Goal: Task Accomplishment & Management: Use online tool/utility

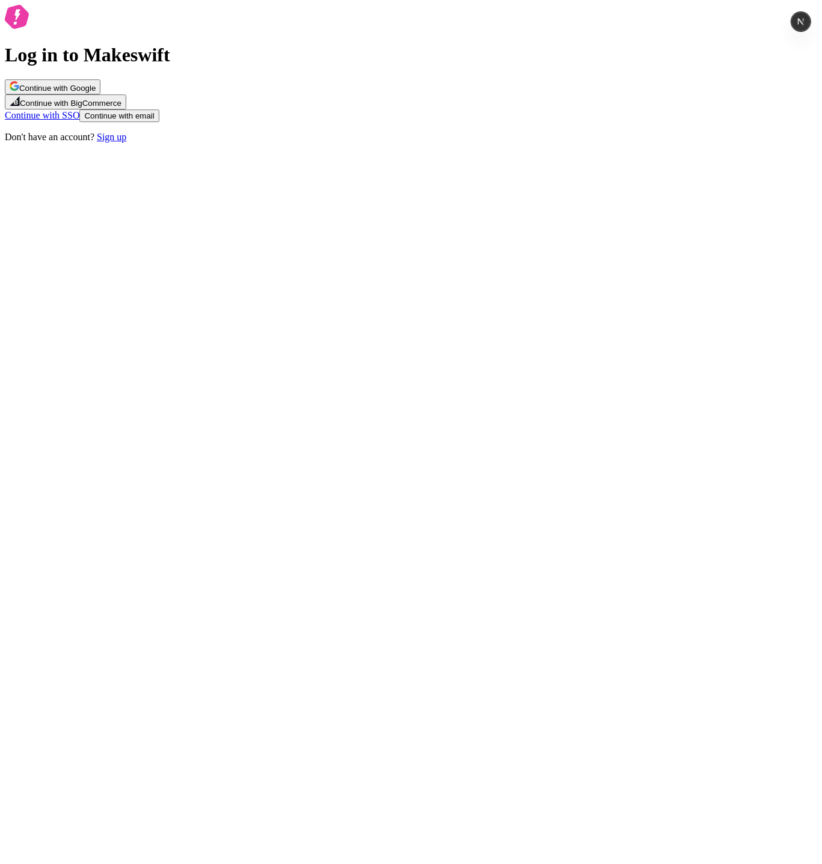
click at [100, 94] on button "Continue with Google" at bounding box center [53, 86] width 96 height 15
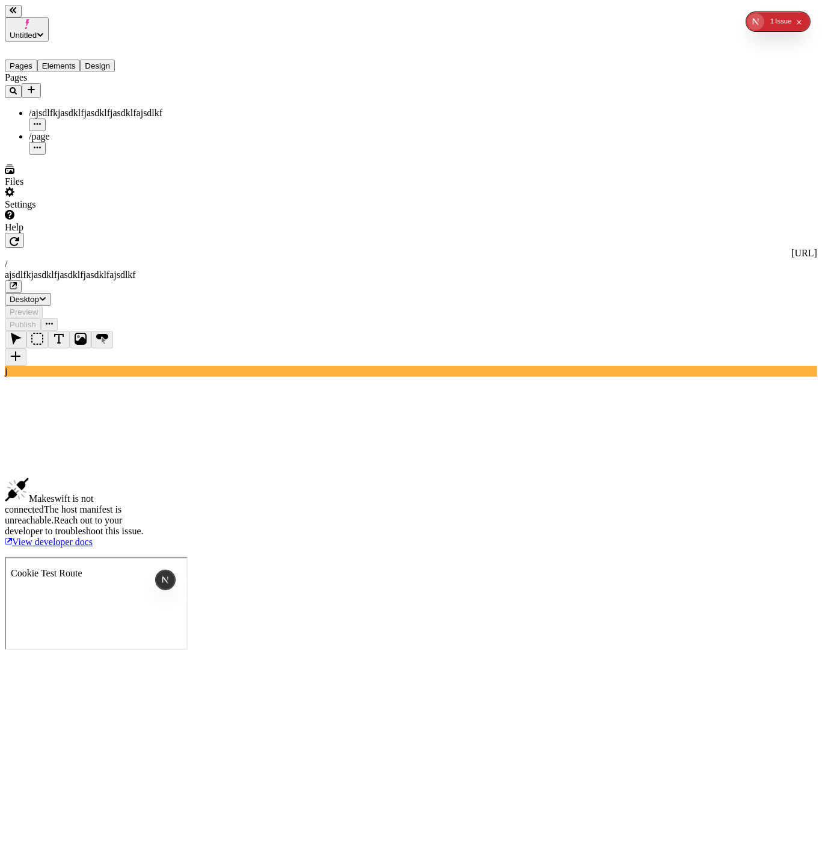
click at [71, 140] on div "Pages /ajsdlfkjasdklfjasdklfjasdklfajsdlkf /page" at bounding box center [77, 113] width 144 height 82
click at [63, 155] on div "Pages /ajsdlfkjasdklfjasdklfjasdklfajsdlkf /page" at bounding box center [77, 113] width 144 height 82
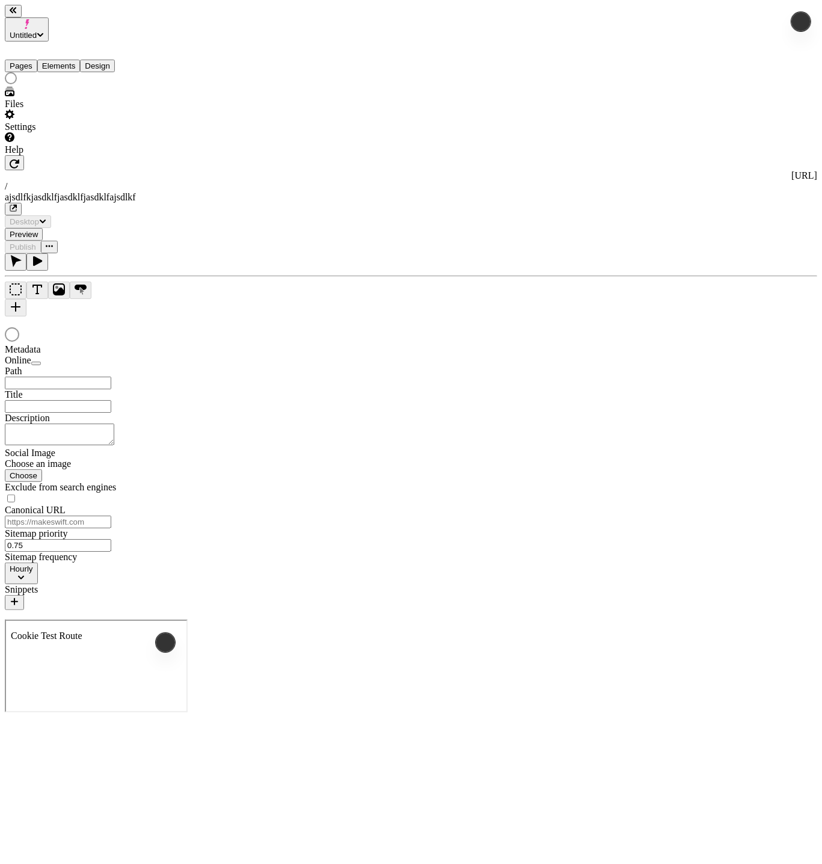
type input "/ajsdlfkjasdklfjasdklfjasdklfajsdlkf"
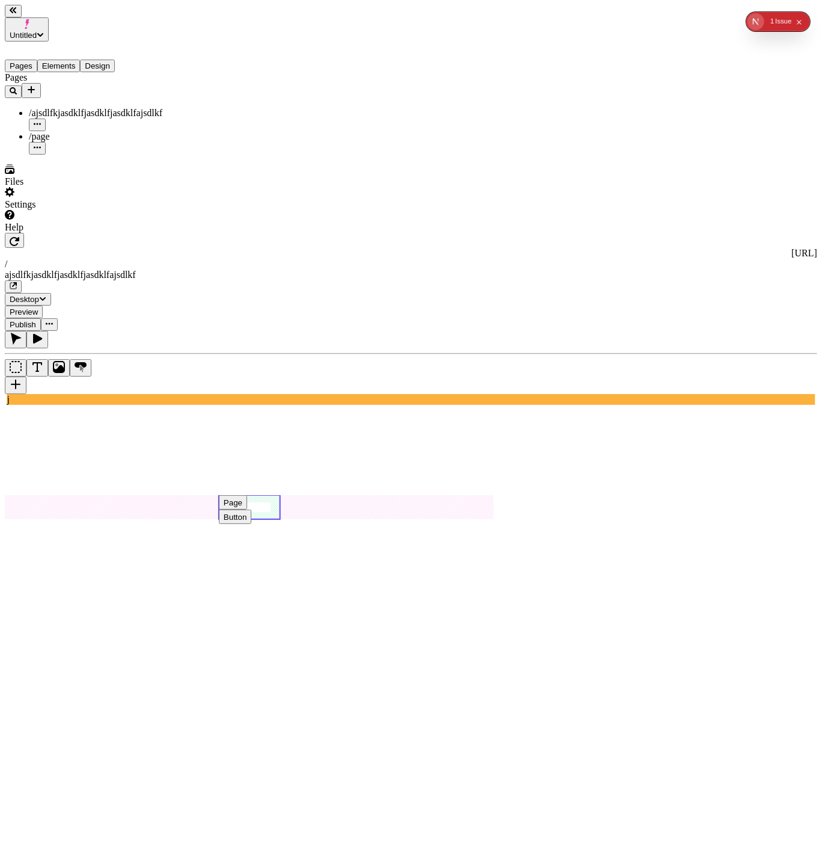
click at [247, 512] on div "Button" at bounding box center [235, 516] width 23 height 9
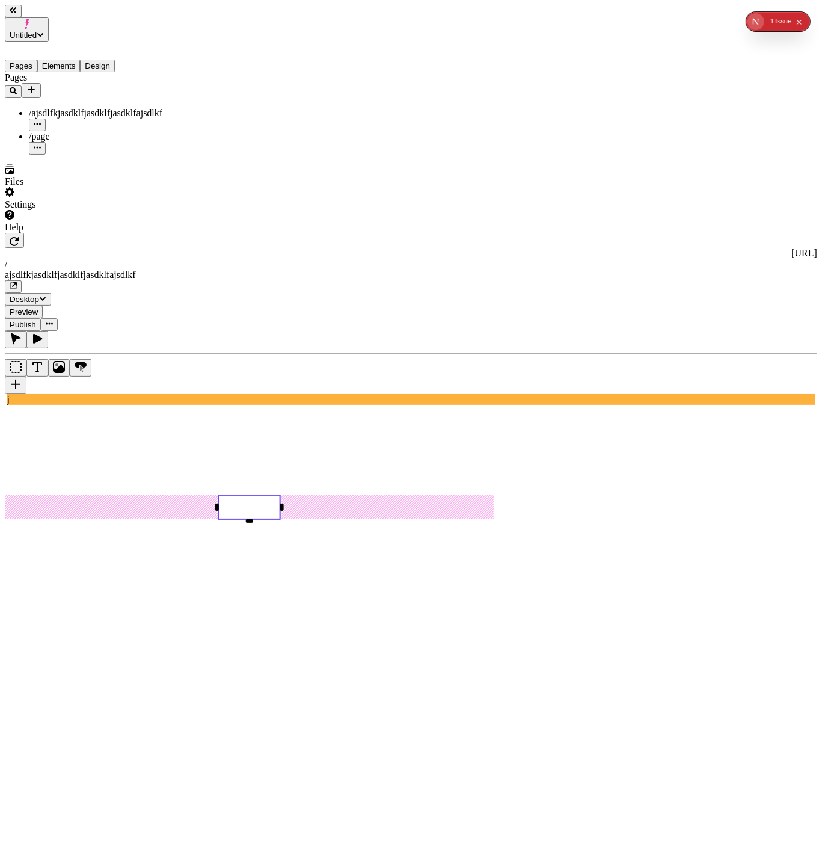
click at [733, 335] on input "text" at bounding box center [724, 341] width 106 height 13
type input "pur"
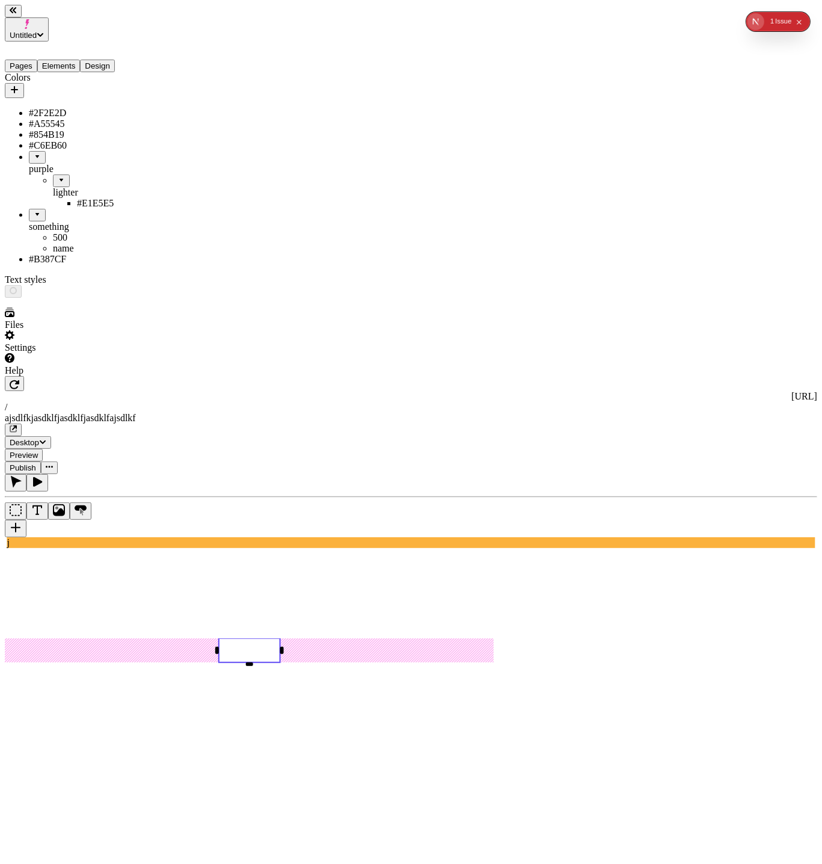
click at [115, 60] on button "Design" at bounding box center [97, 66] width 35 height 13
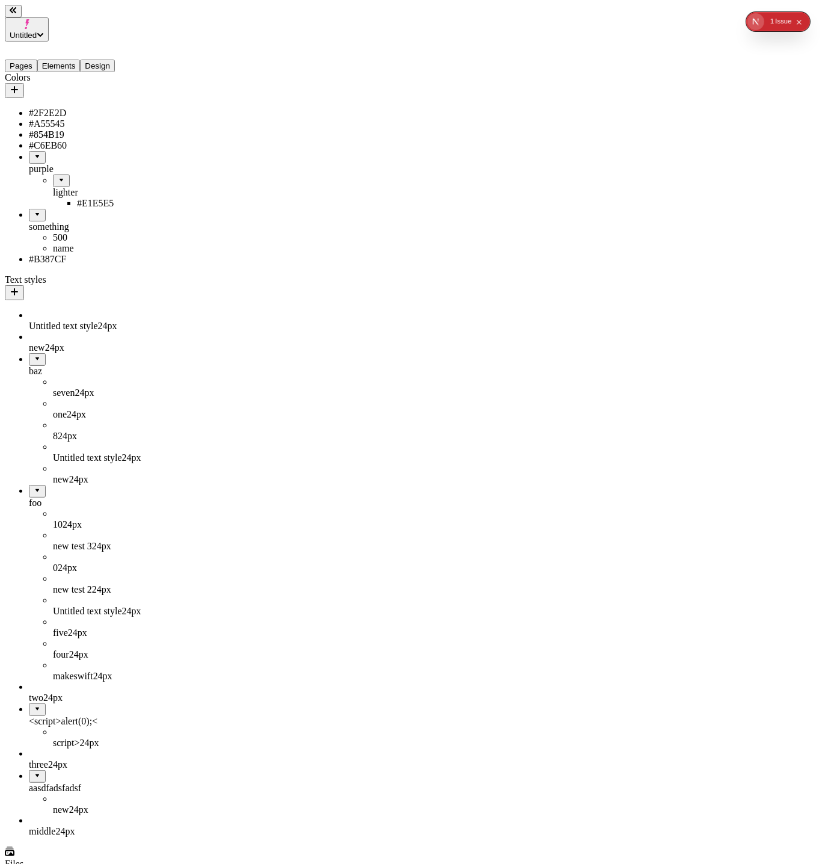
drag, startPoint x: 760, startPoint y: 342, endPoint x: 758, endPoint y: 361, distance: 18.7
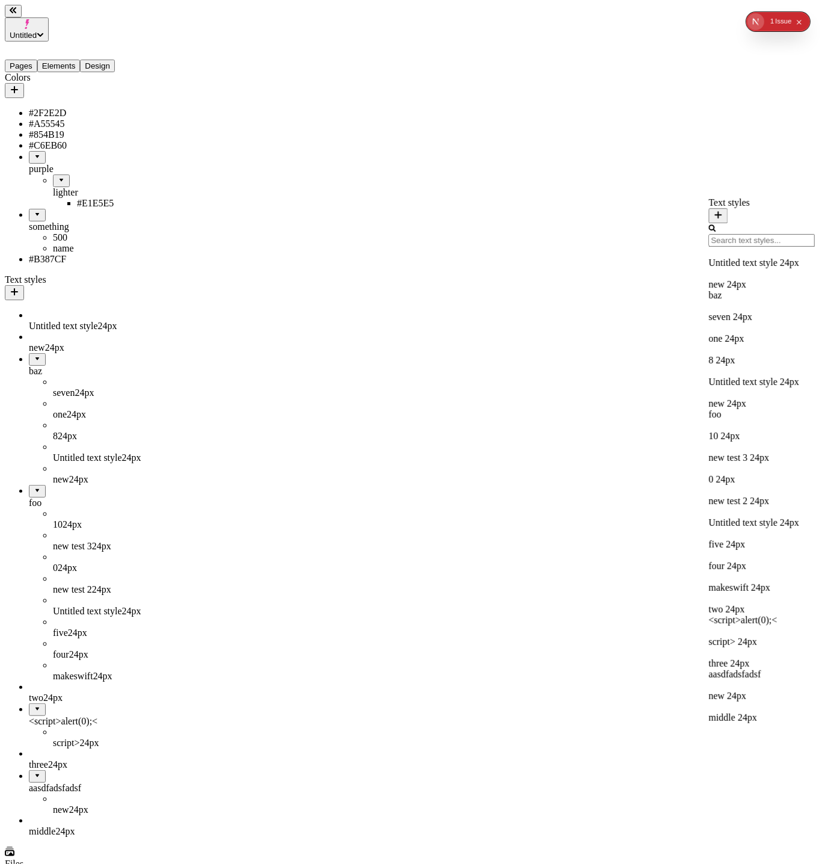
scroll to position [0, 0]
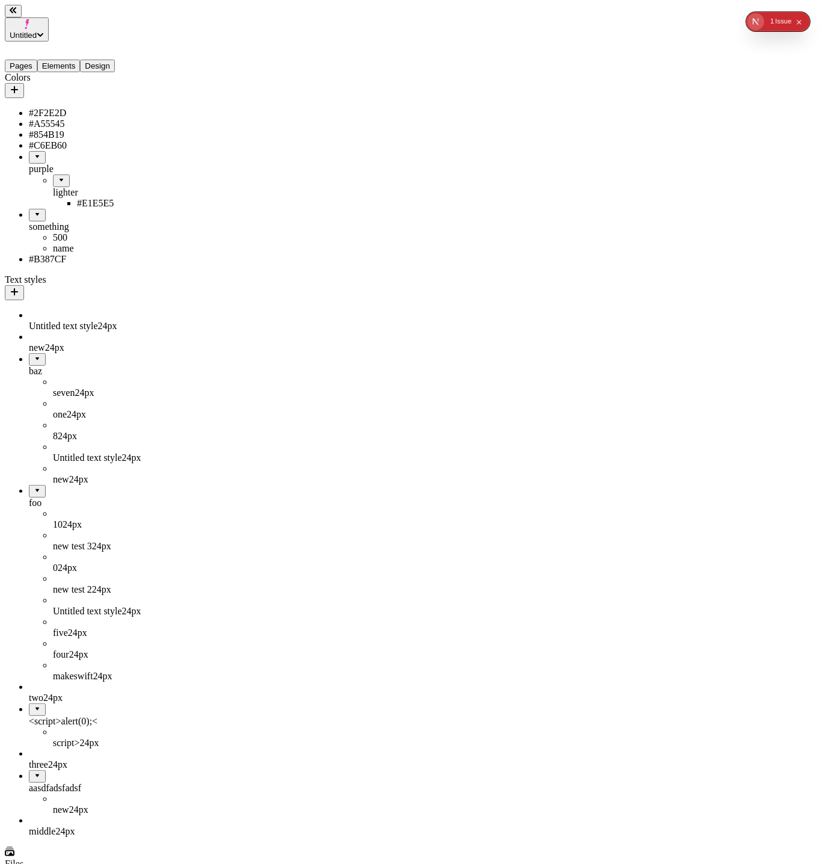
click at [69, 60] on button "Elements" at bounding box center [58, 66] width 43 height 13
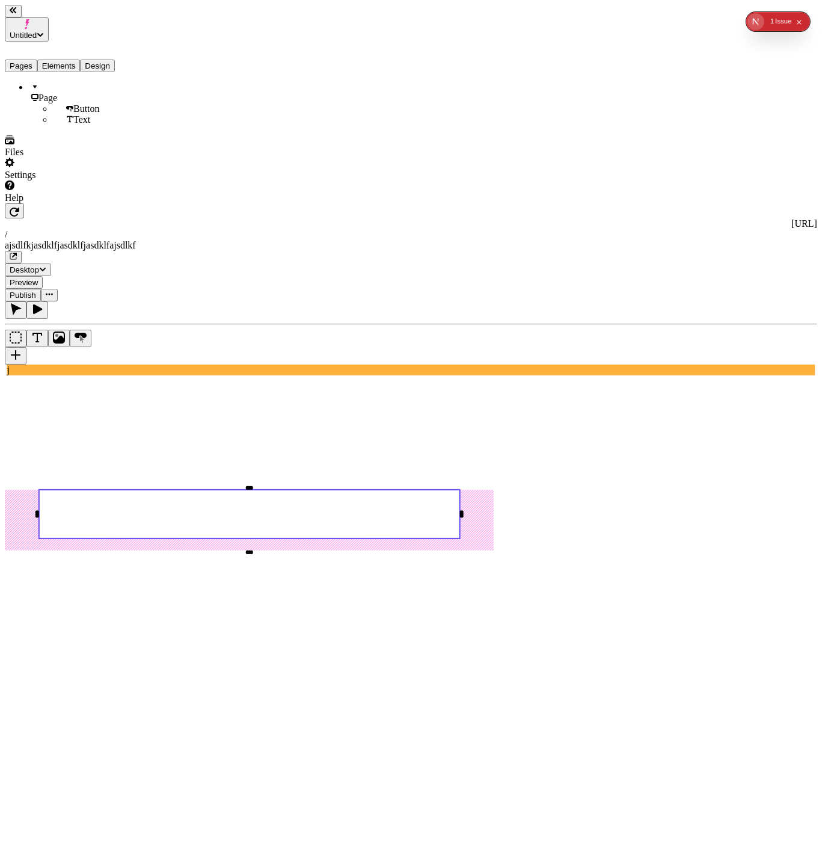
click at [107, 60] on button "Design" at bounding box center [97, 66] width 35 height 13
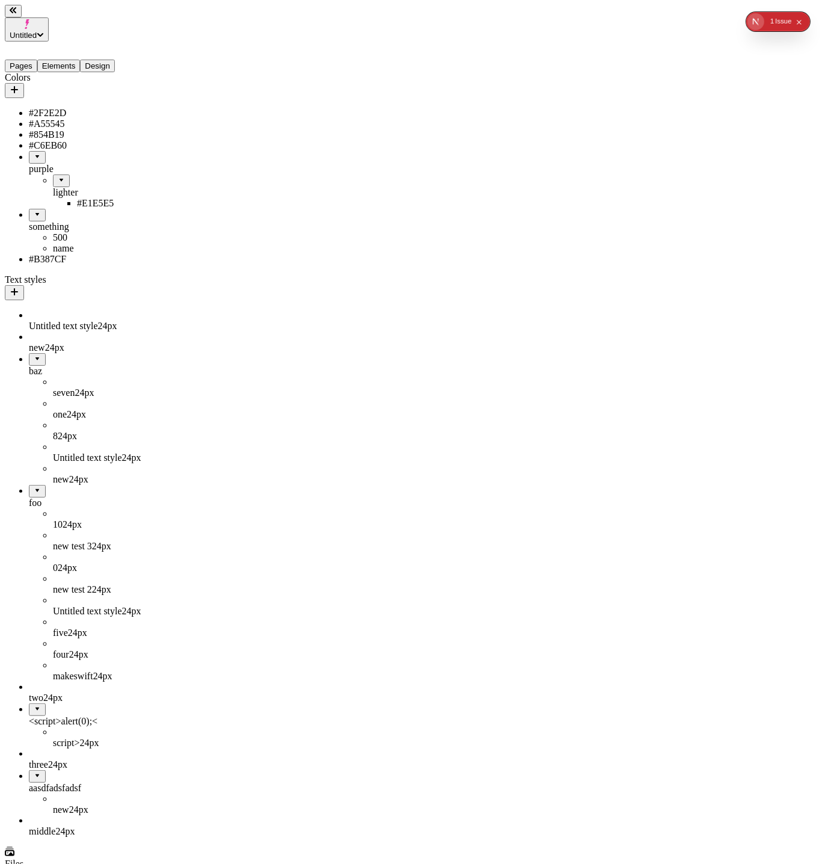
click at [70, 60] on button "Elements" at bounding box center [58, 66] width 43 height 13
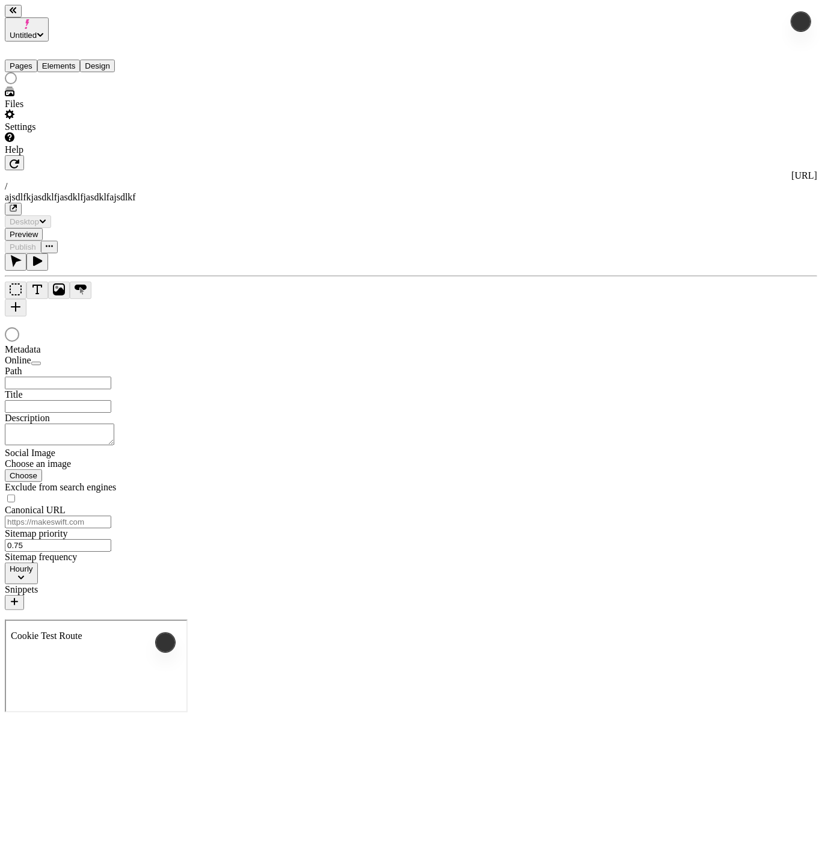
type input "/ajsdlfkjasdklfjasdklfjasdklfajsdlkf"
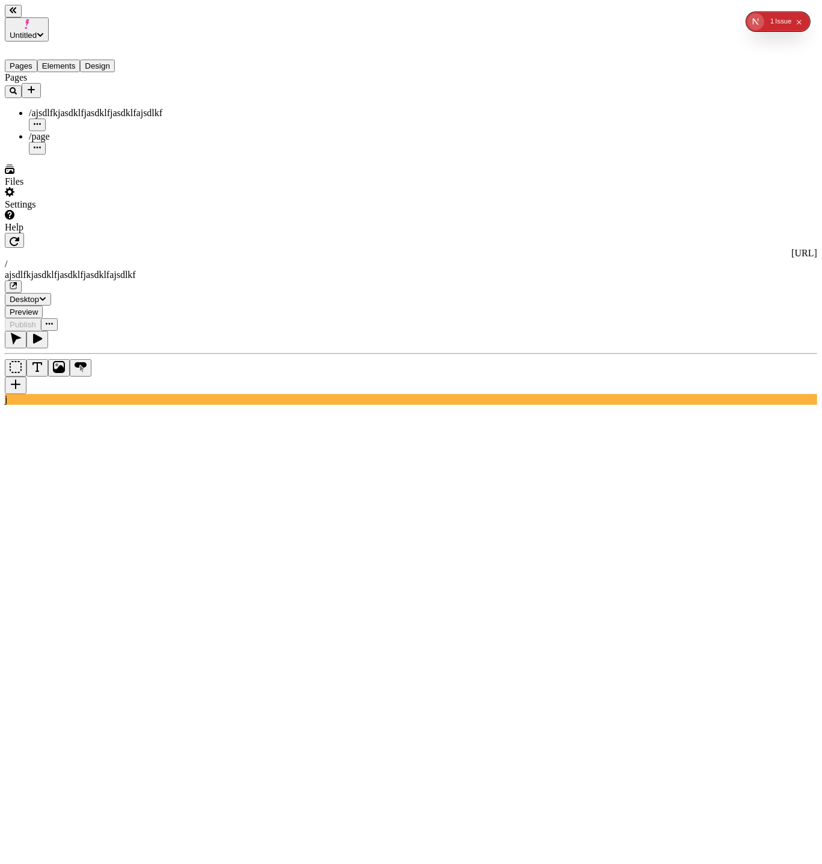
click at [115, 60] on button "Design" at bounding box center [97, 66] width 35 height 13
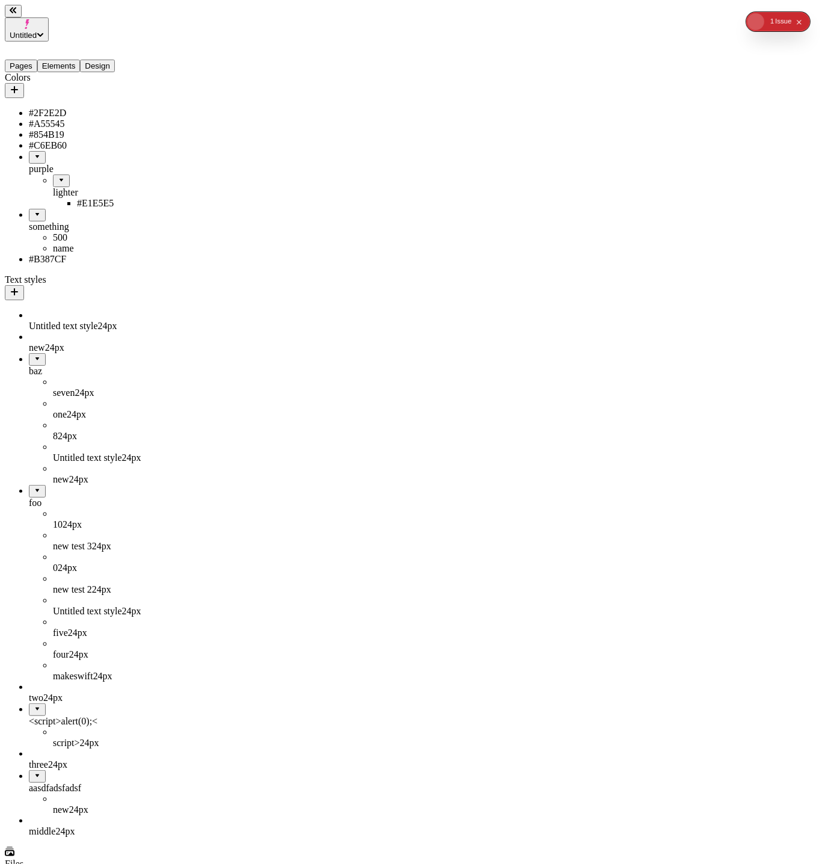
click at [0, 0] on vercel-live-feedback at bounding box center [0, 0] width 0 height 0
click at [37, 60] on button "Pages" at bounding box center [21, 66] width 32 height 13
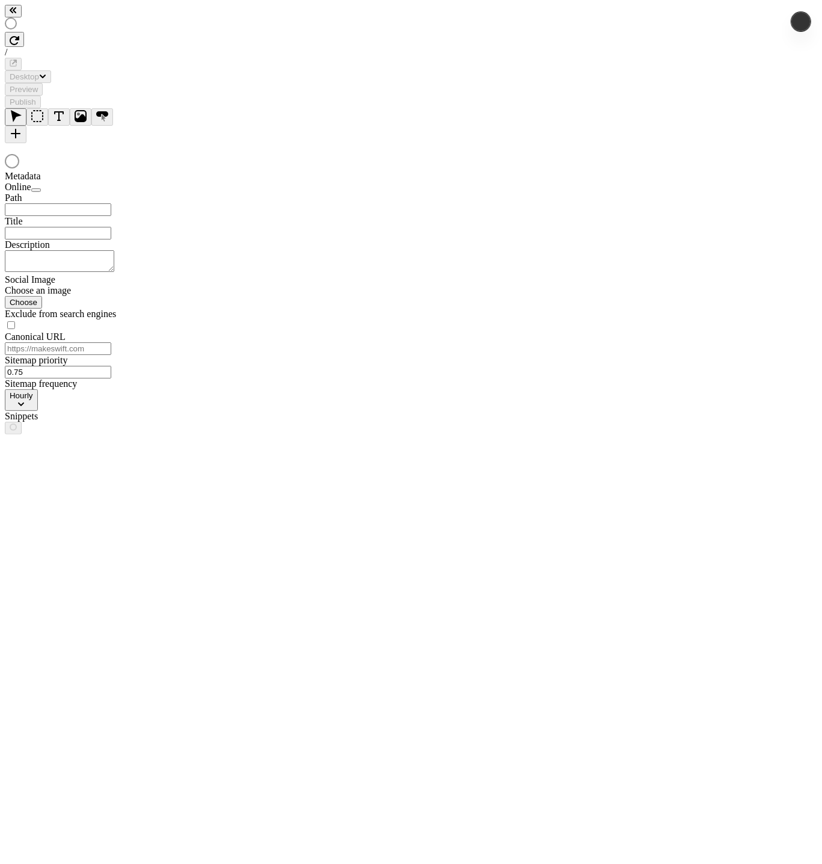
type input "/ajsdlfkjasdklfjasdklfjasdklfajsdlkf"
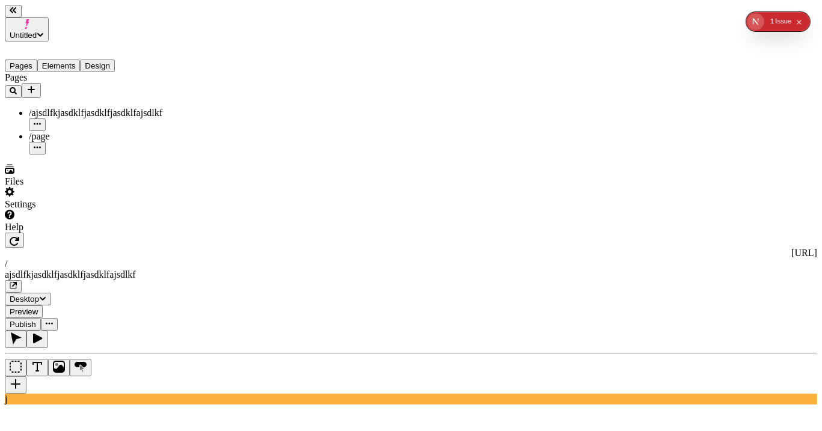
click at [110, 60] on button "Design" at bounding box center [97, 66] width 35 height 13
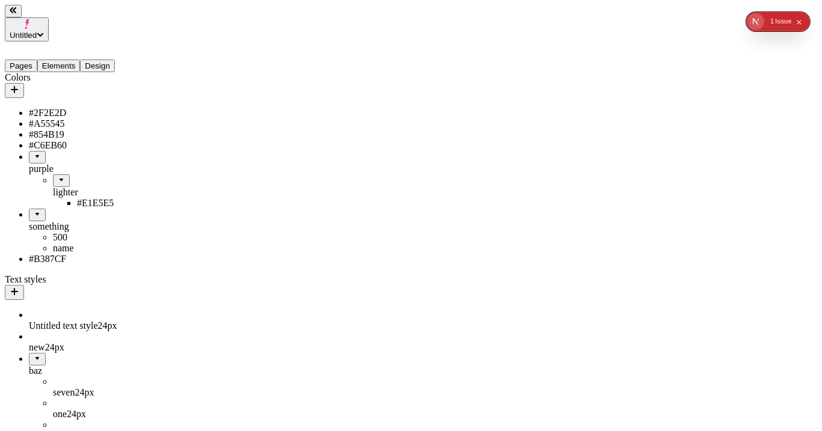
click at [0, 0] on vercel-live-feedback at bounding box center [0, 0] width 0 height 0
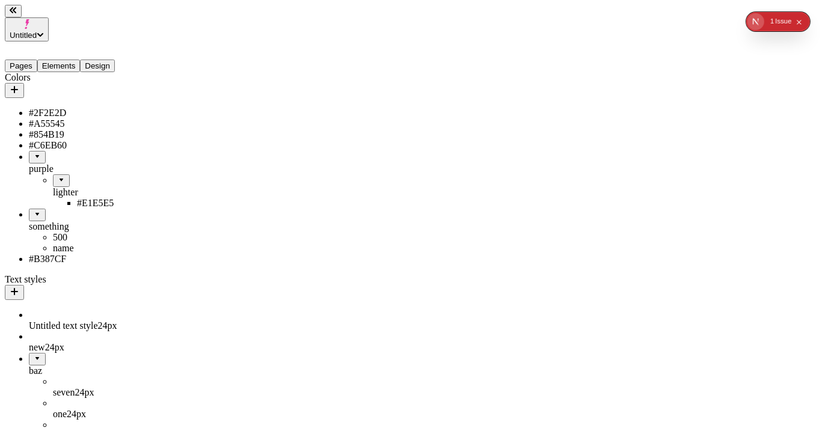
click at [790, 89] on div "Gradient" at bounding box center [781, 94] width 72 height 11
click at [544, 67] on button "button" at bounding box center [539, 65] width 10 height 4
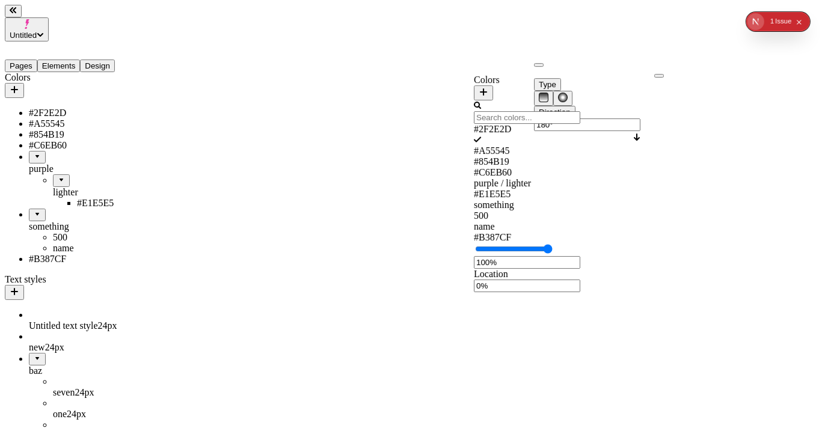
click at [529, 178] on div "#C6EB60" at bounding box center [527, 172] width 106 height 11
click at [544, 221] on div "500" at bounding box center [527, 215] width 106 height 11
click at [514, 111] on input "text" at bounding box center [527, 117] width 106 height 13
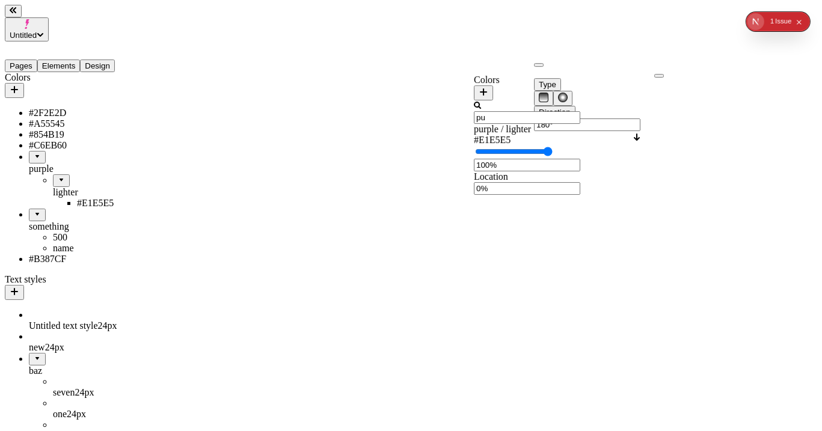
type input "p"
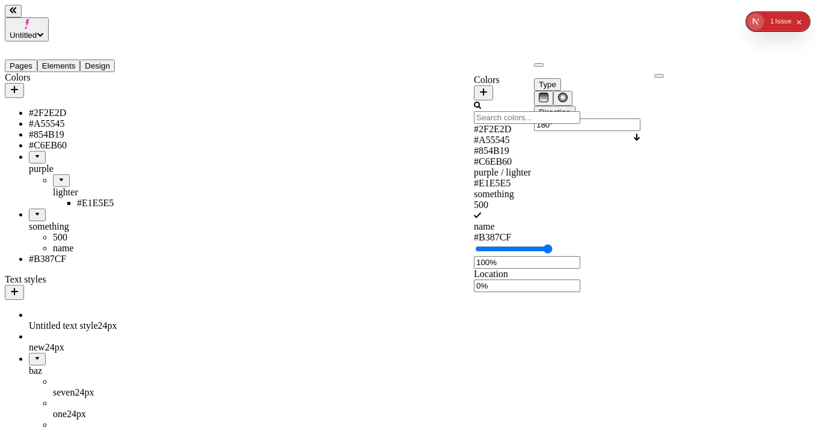
click at [556, 80] on div "Colors" at bounding box center [527, 88] width 106 height 26
click at [664, 74] on button "button" at bounding box center [659, 76] width 10 height 4
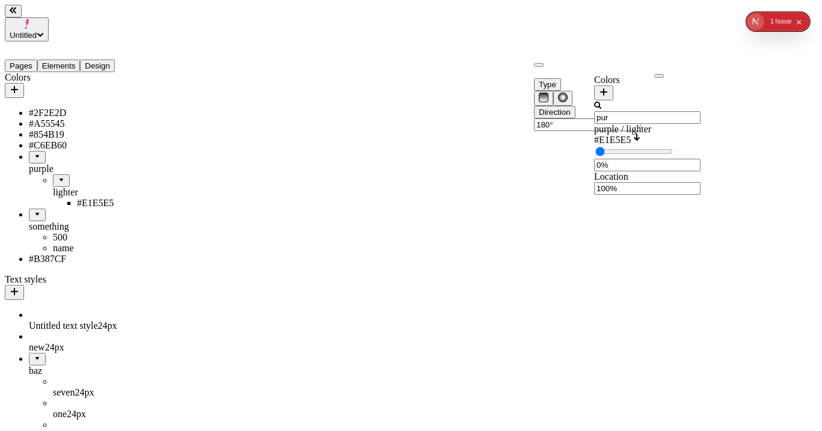
type input "pur"
click at [657, 146] on div "#E1E5E5" at bounding box center [647, 140] width 106 height 11
click at [583, 81] on div "Type" at bounding box center [587, 92] width 106 height 28
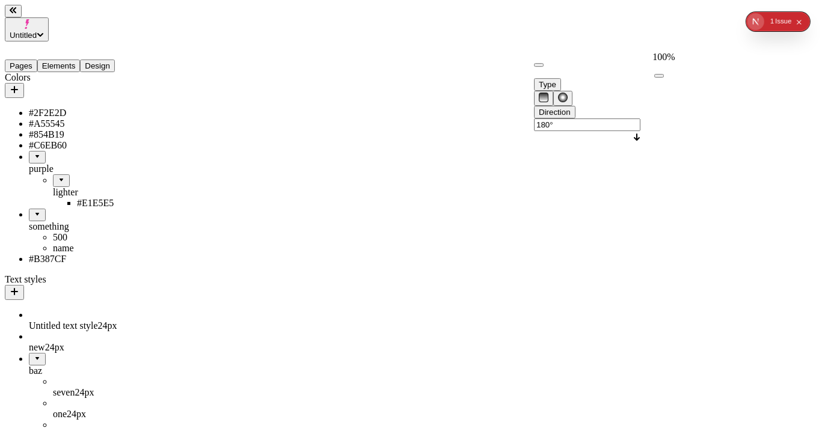
click at [664, 74] on button "button" at bounding box center [659, 76] width 10 height 4
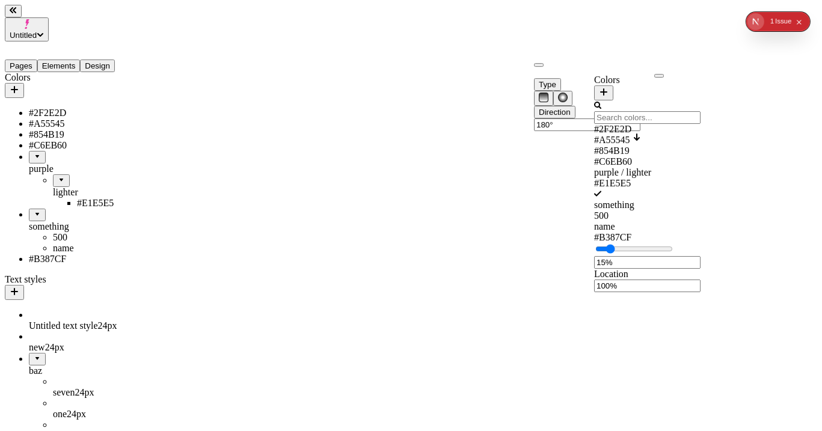
type input "100%"
click at [579, 78] on div at bounding box center [587, 68] width 106 height 22
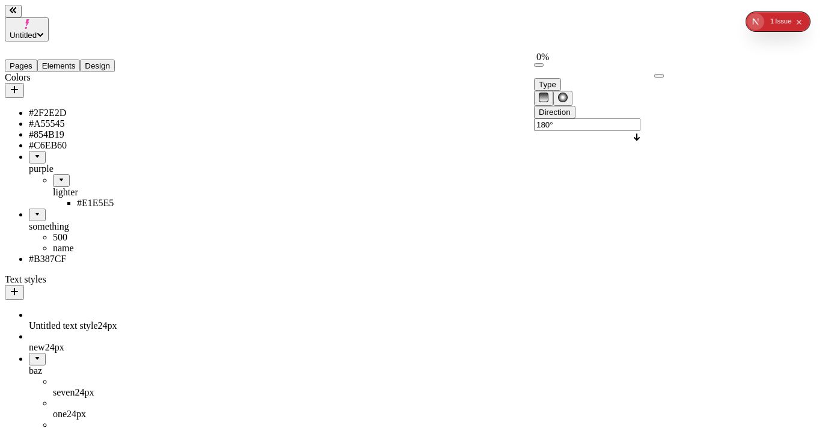
click at [544, 67] on button "button" at bounding box center [539, 65] width 10 height 4
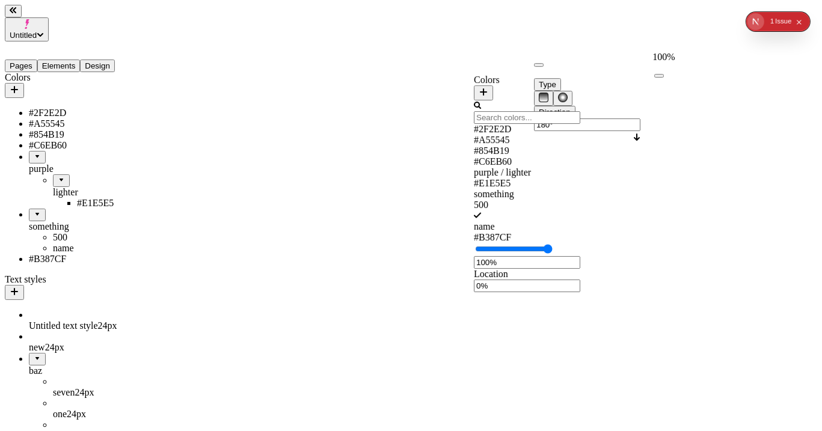
click at [640, 65] on div at bounding box center [587, 68] width 106 height 22
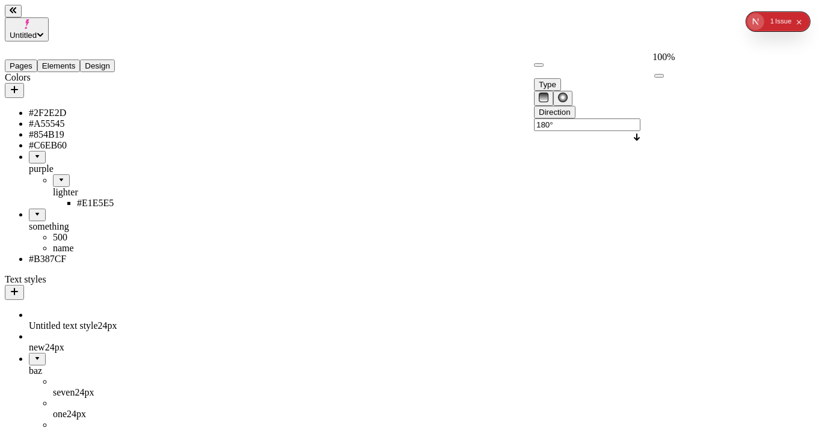
click at [664, 74] on button "button" at bounding box center [659, 76] width 10 height 4
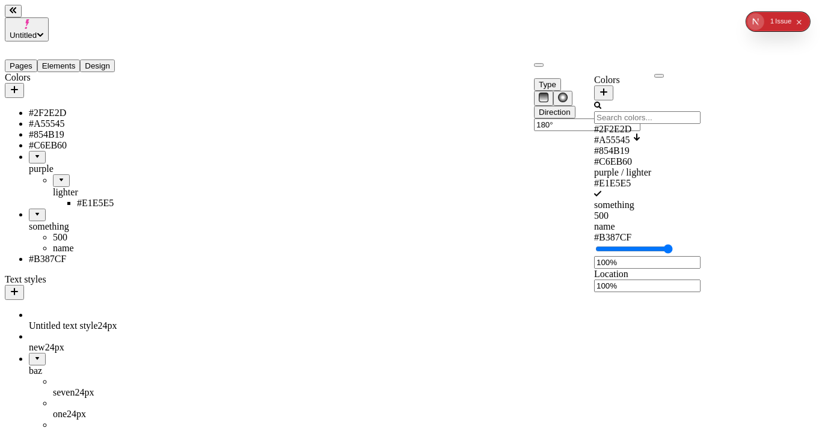
click at [583, 87] on div "Type" at bounding box center [587, 92] width 106 height 28
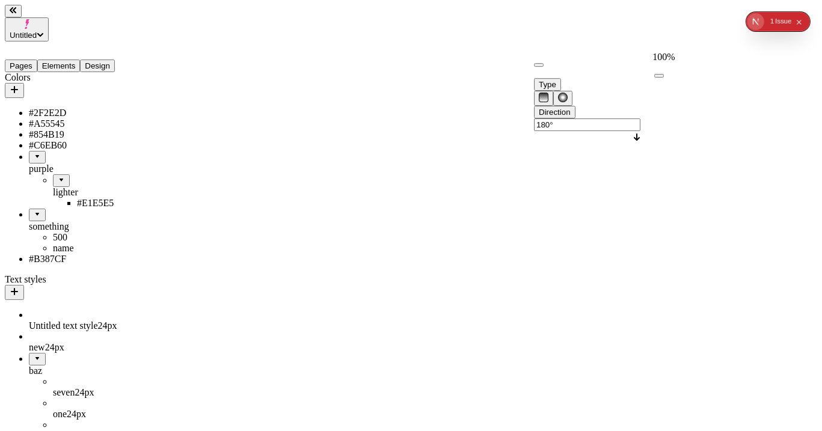
click at [670, 69] on div at bounding box center [707, 72] width 106 height 11
click at [664, 74] on button "button" at bounding box center [659, 76] width 10 height 4
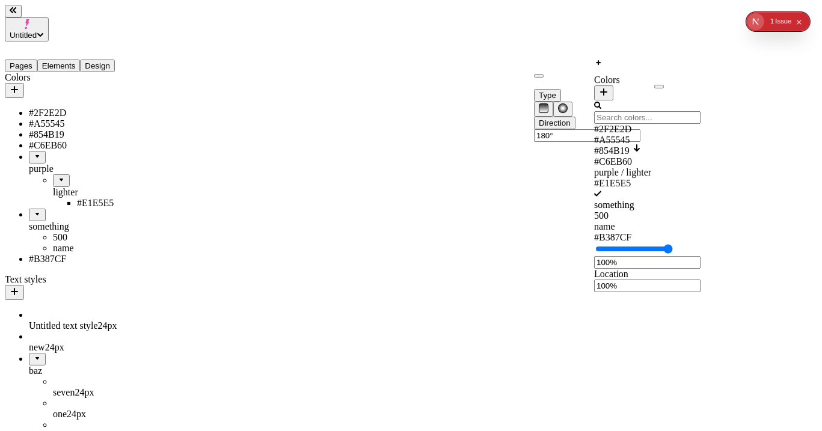
click at [608, 67] on div at bounding box center [587, 73] width 106 height 32
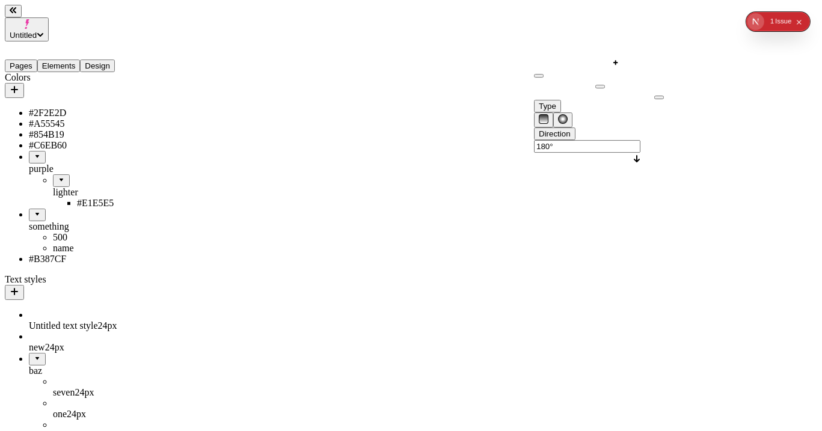
click at [625, 67] on div at bounding box center [587, 78] width 106 height 43
click at [652, 54] on div "Reset to base Alt + Click" at bounding box center [663, 62] width 22 height 66
click at [652, 42] on div "Reset to base" at bounding box center [663, 57] width 22 height 32
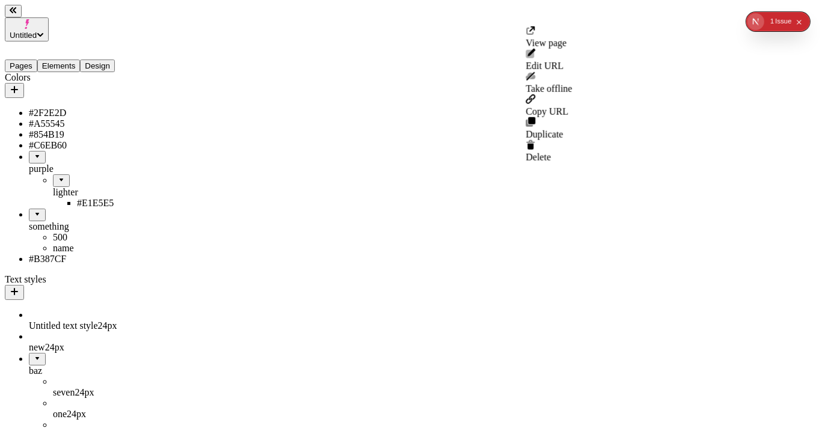
drag, startPoint x: 49, startPoint y: 120, endPoint x: 91, endPoint y: 186, distance: 78.4
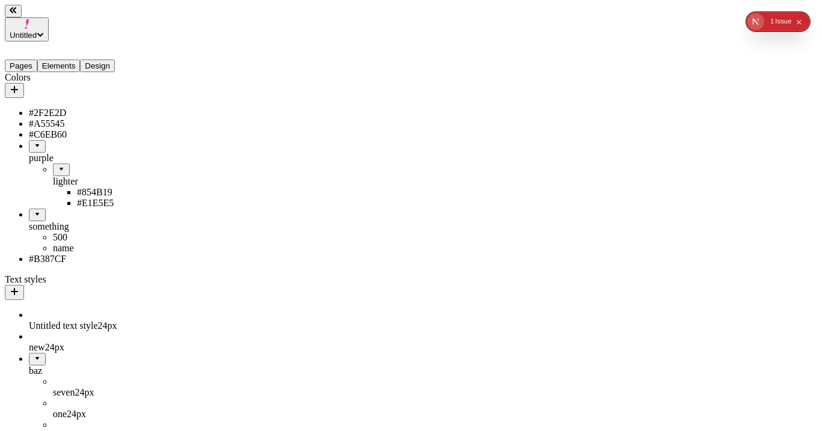
drag, startPoint x: 70, startPoint y: 125, endPoint x: 79, endPoint y: 170, distance: 45.5
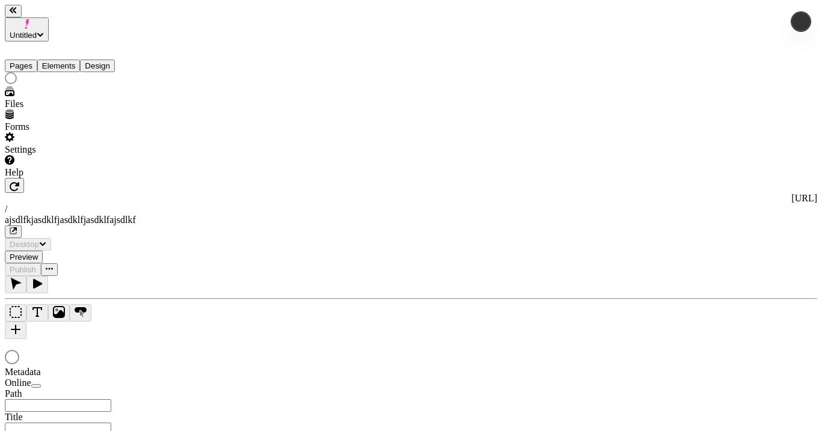
type input "/ajsdlfkjasdklfjasdklfjasdklfajsdlkf"
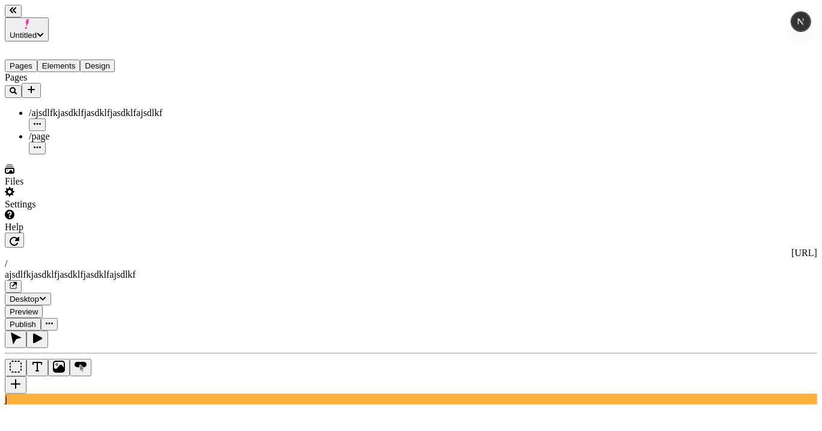
click at [36, 320] on span "Publish" at bounding box center [23, 324] width 26 height 9
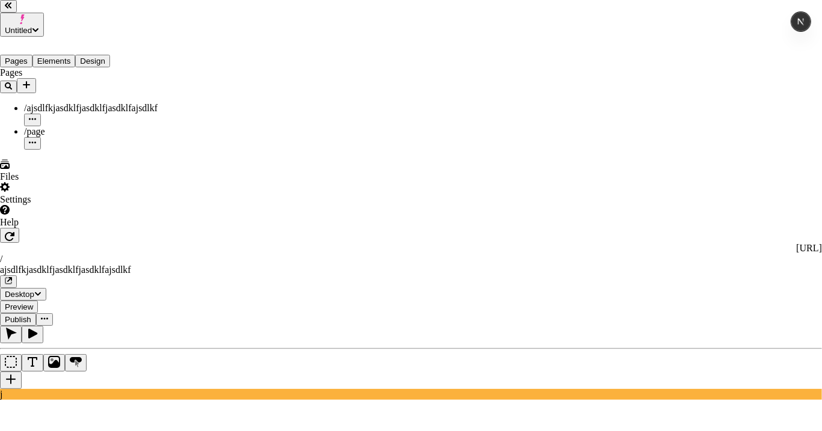
click at [801, 29] on icon "Open Next.js Dev Tools" at bounding box center [803, 21] width 21 height 21
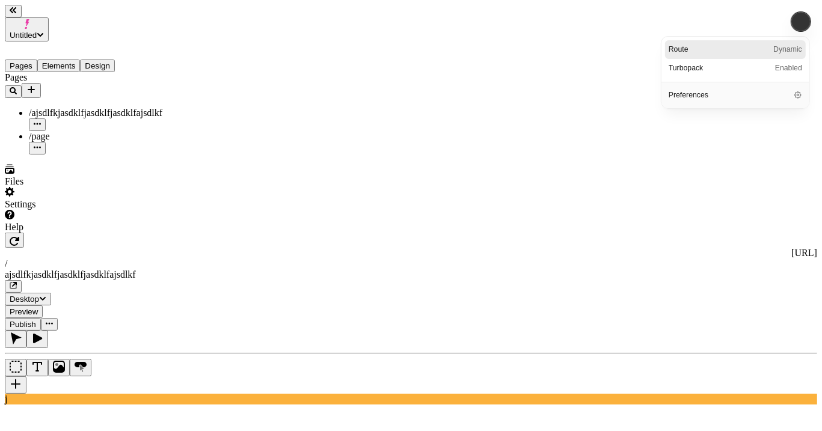
click at [41, 318] on button "Publish" at bounding box center [23, 324] width 36 height 13
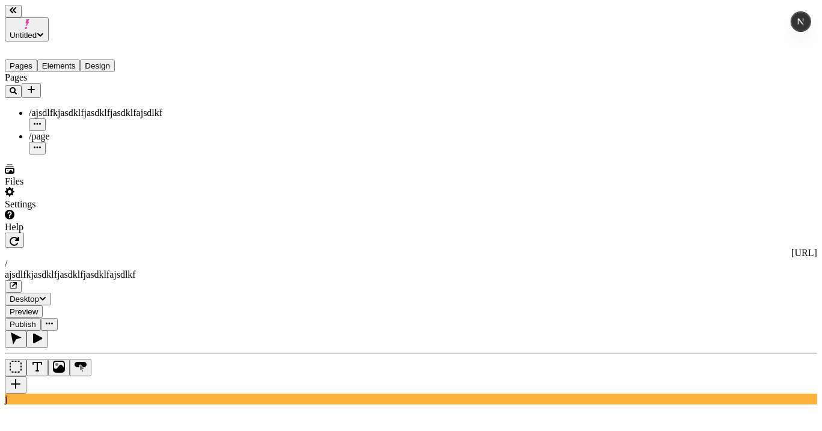
click at [36, 320] on span "Publish" at bounding box center [23, 324] width 26 height 9
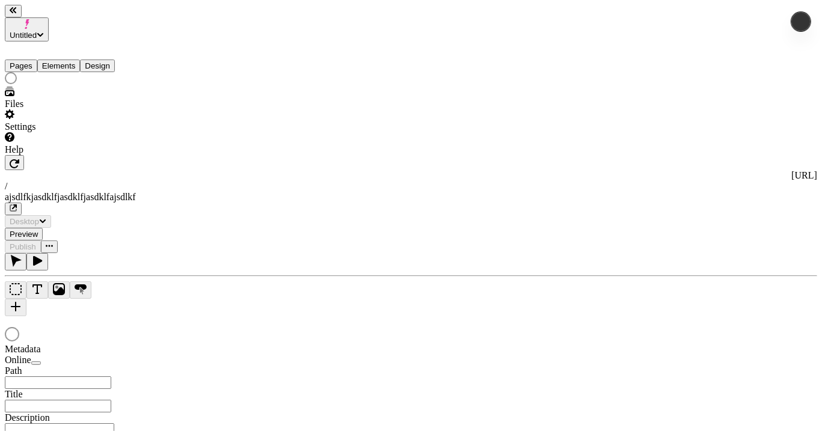
type input "/ajsdlfkjasdklfjasdklfjasdklfajsdlkf"
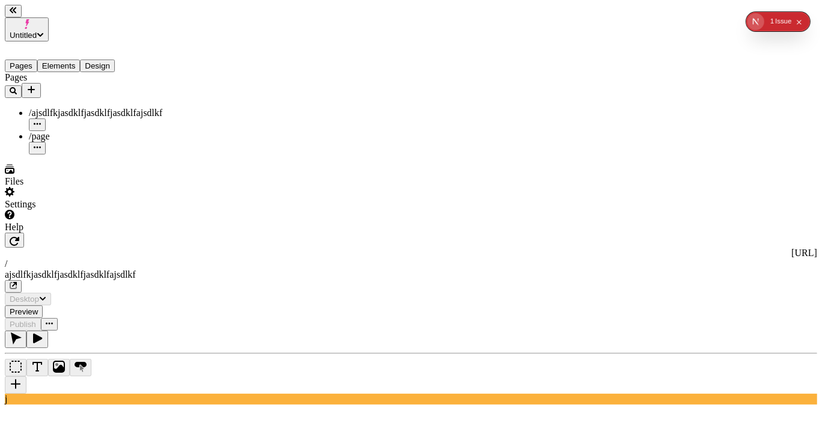
click at [779, 22] on div "Issue" at bounding box center [783, 21] width 16 height 19
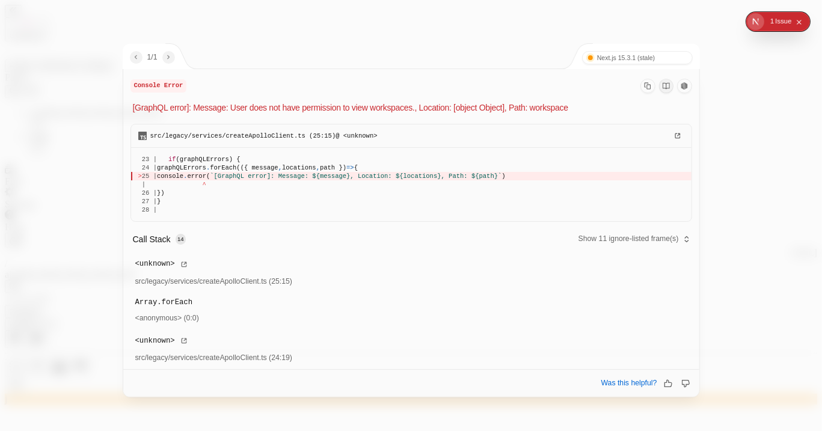
click at [676, 73] on div "Console Error [GraphQL error]: Message: User does not have permission to view w…" at bounding box center [411, 223] width 576 height 309
click at [714, 51] on div at bounding box center [411, 215] width 822 height 431
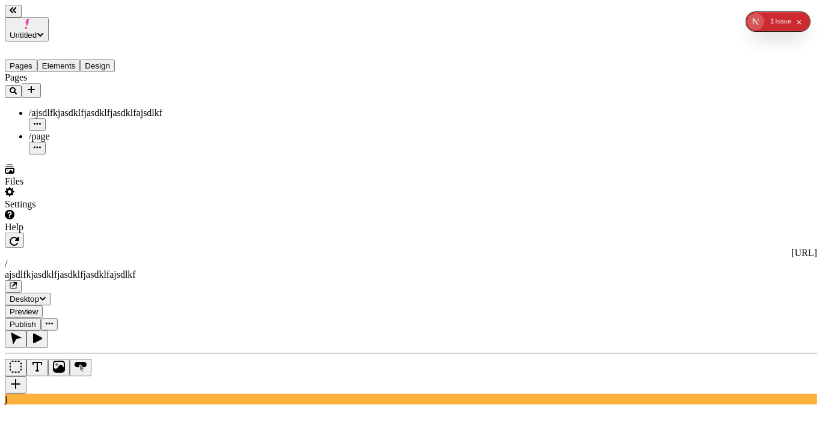
click at [36, 320] on span "Publish" at bounding box center [23, 324] width 26 height 9
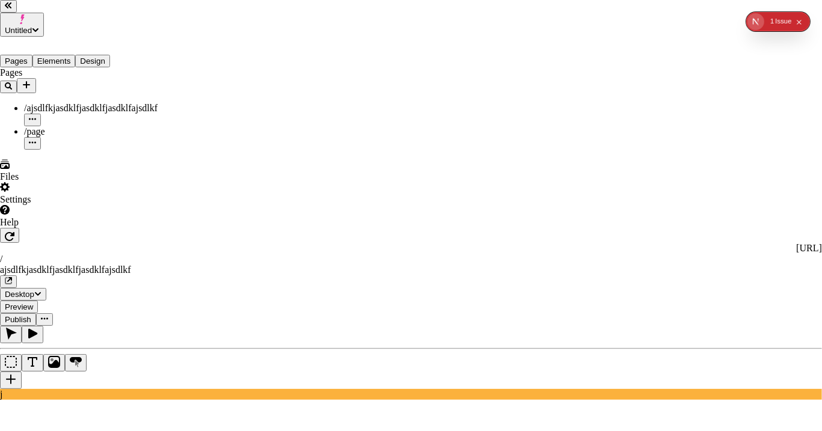
click at [779, 17] on div "Issue s" at bounding box center [782, 21] width 20 height 19
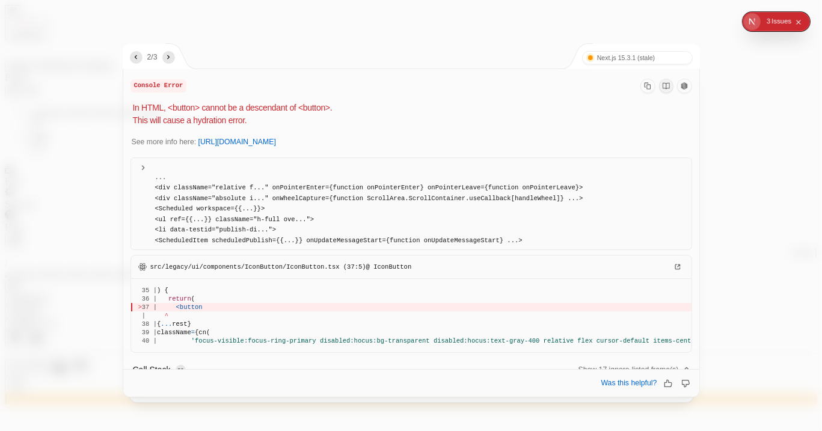
scroll to position [116, 0]
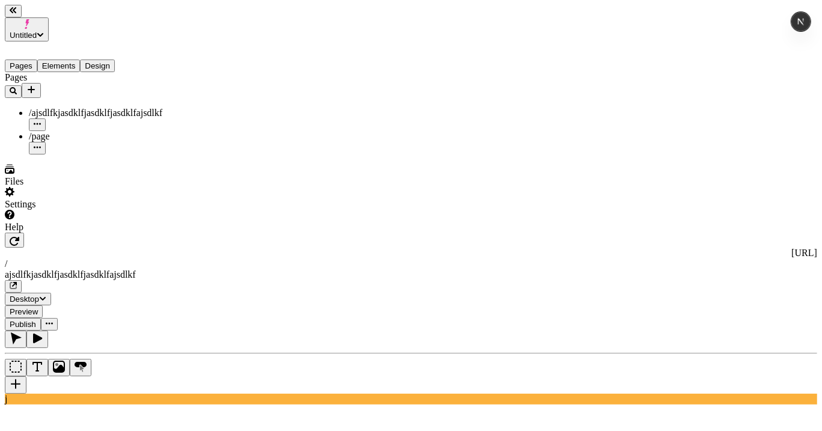
click at [36, 320] on span "Publish" at bounding box center [23, 324] width 26 height 9
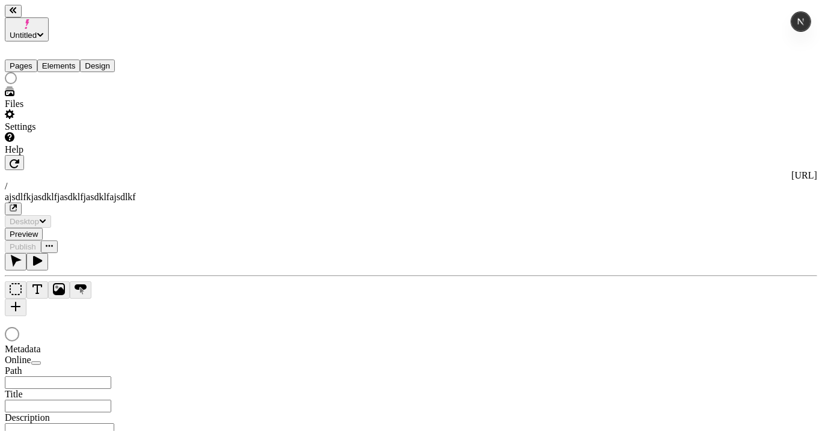
type input "/ajsdlfkjasdklfjasdklfjasdklfajsdlkf"
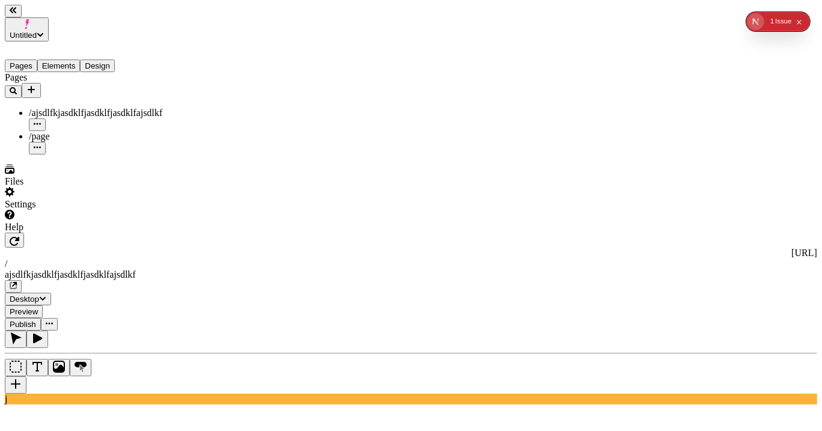
click at [36, 320] on span "Publish" at bounding box center [23, 324] width 26 height 9
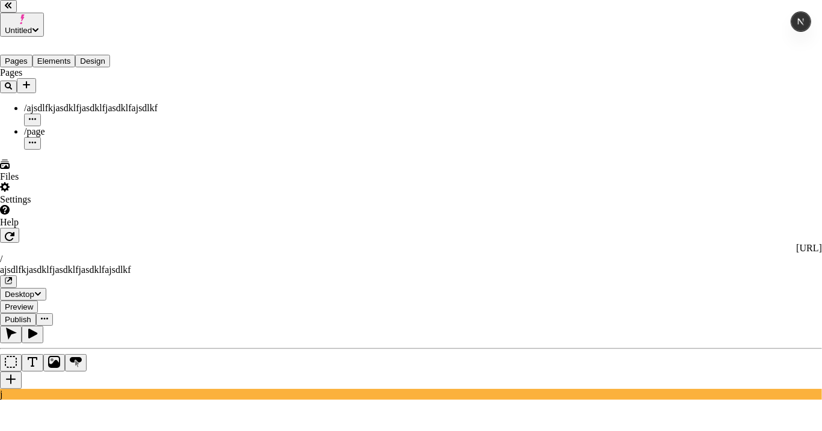
drag, startPoint x: 440, startPoint y: 188, endPoint x: 378, endPoint y: 106, distance: 102.6
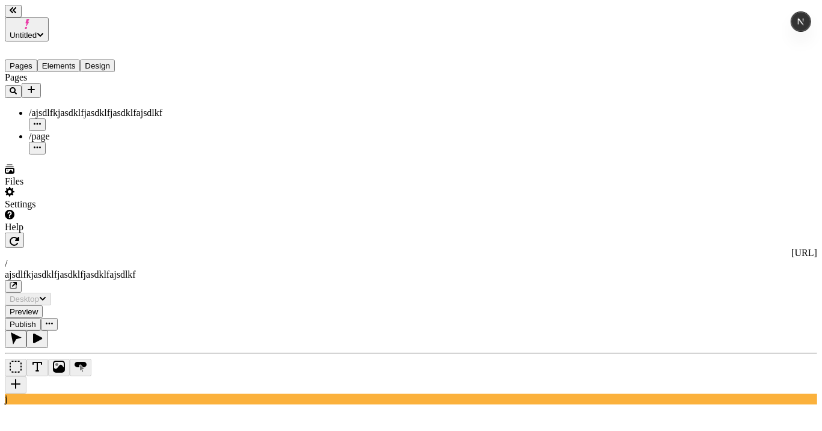
click at [58, 318] on button "button" at bounding box center [49, 324] width 17 height 13
click at [36, 320] on span "Publish" at bounding box center [23, 324] width 26 height 9
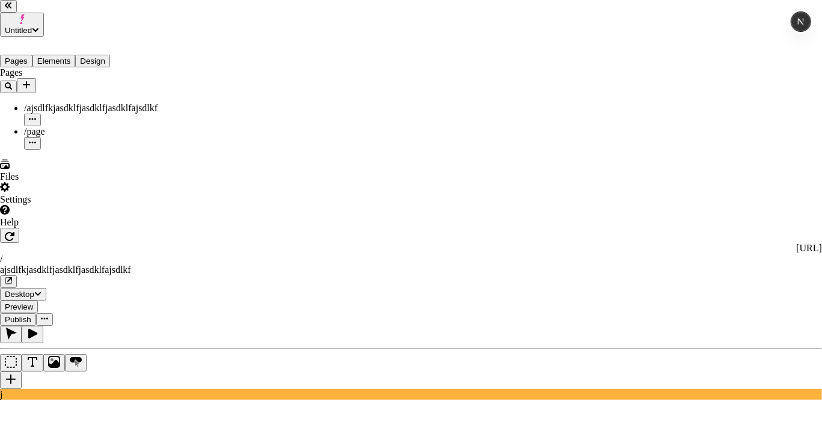
click at [779, 20] on div "Issue" at bounding box center [783, 21] width 16 height 19
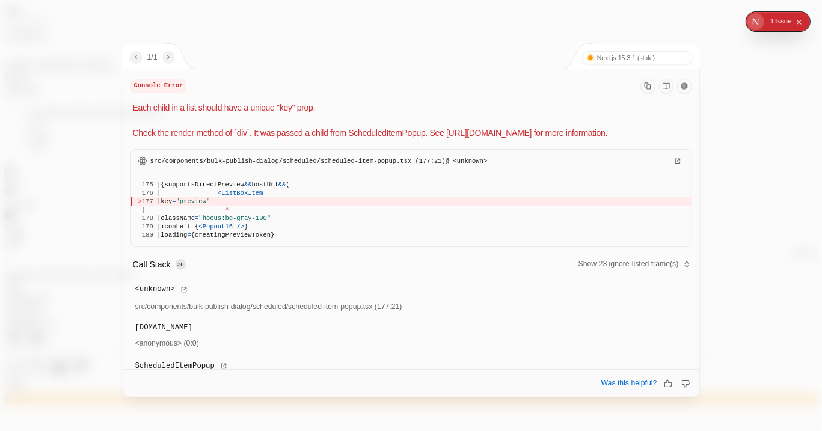
drag, startPoint x: 320, startPoint y: 162, endPoint x: 396, endPoint y: 165, distance: 75.8
click at [396, 165] on span "src/components/bulk-publish-dialog/scheduled/scheduled-item-popup.tsx (177:21) …" at bounding box center [318, 161] width 337 height 8
click at [189, 130] on p "Each child in a list should have a unique "key" prop. Check the render method o…" at bounding box center [412, 121] width 559 height 38
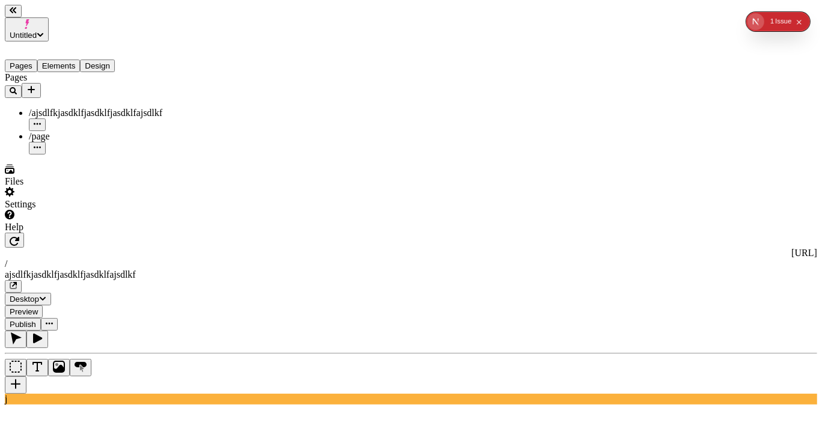
click at [36, 320] on span "Publish" at bounding box center [23, 324] width 26 height 9
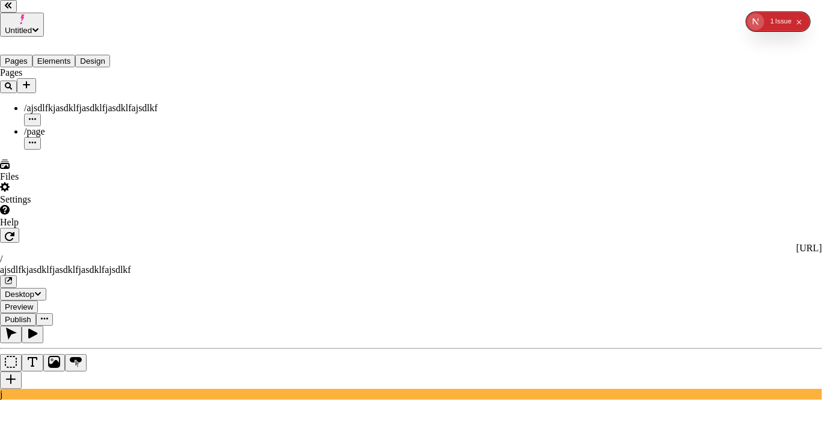
type input "a"
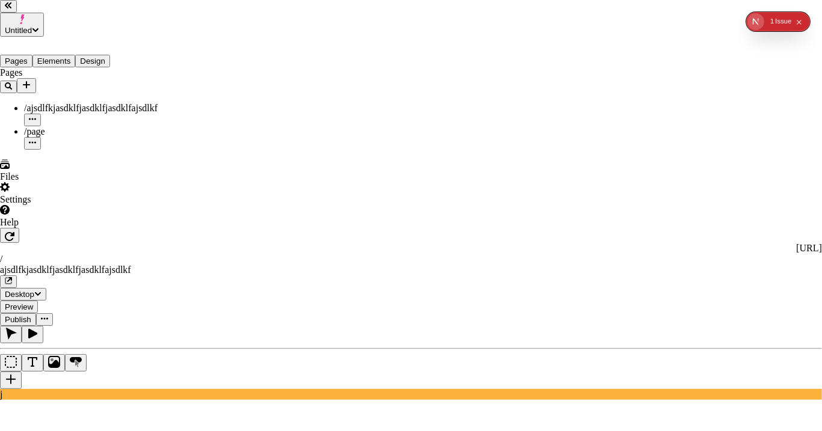
click at [774, 22] on button "0 1 Issue" at bounding box center [780, 21] width 21 height 17
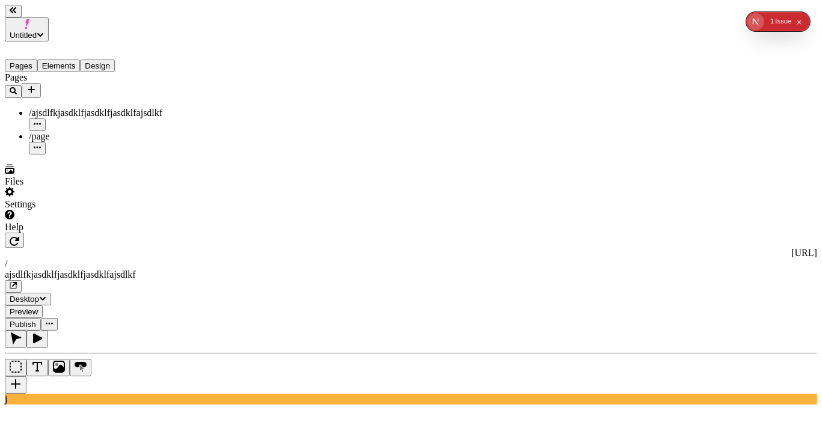
click at [36, 320] on span "Publish" at bounding box center [23, 324] width 26 height 9
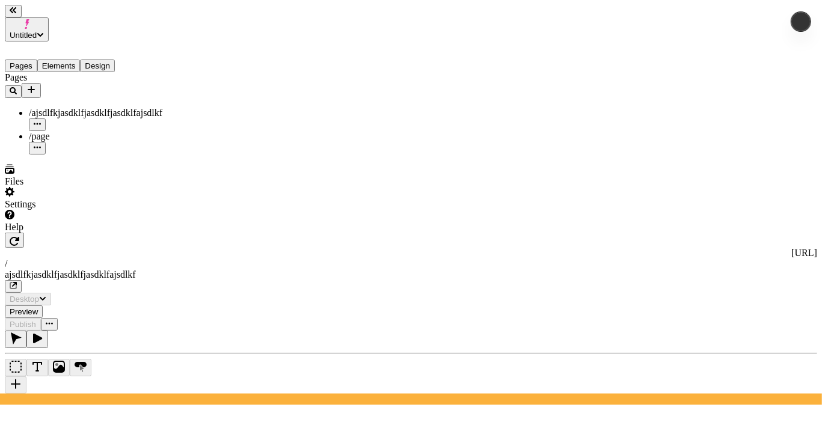
type input "/ajsdlfkjasdklfjasdklfjasdklfajsdlkf"
click at [36, 320] on span "Publish" at bounding box center [23, 324] width 26 height 9
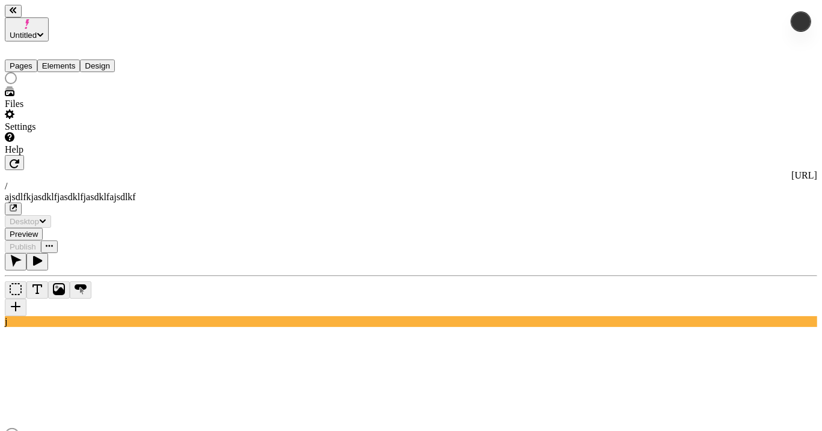
type input "/ajsdlfkjasdklfjasdklfjasdklfajsdlkf"
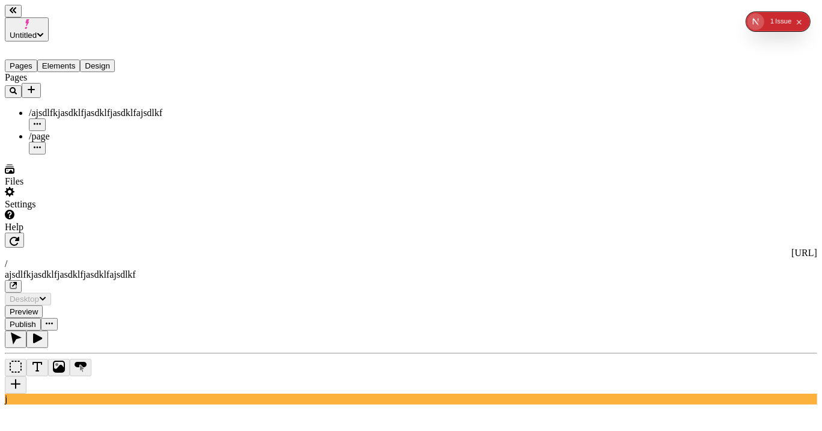
click at [36, 320] on span "Publish" at bounding box center [23, 324] width 26 height 9
